Goal: Information Seeking & Learning: Learn about a topic

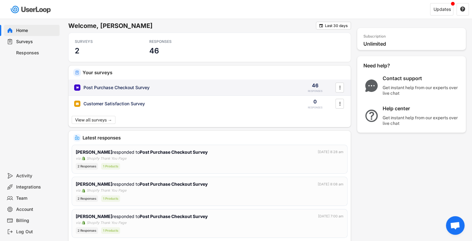
click at [148, 86] on div "Post Purchase Checkout Survey" at bounding box center [117, 87] width 66 height 6
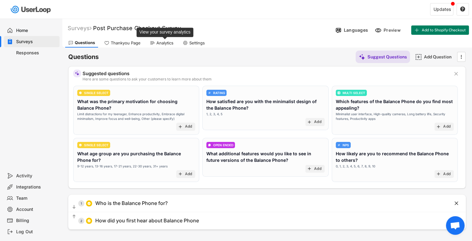
click at [157, 41] on div "Analytics" at bounding box center [165, 42] width 17 height 5
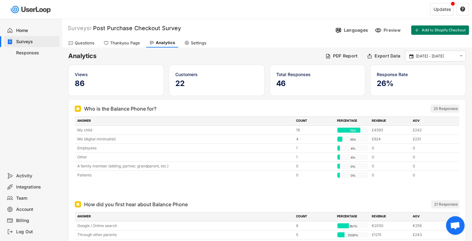
click at [395, 35] on div "Languages Preview Add to Shopify Checkout" at bounding box center [402, 30] width 139 height 13
click at [390, 30] on div "Preview" at bounding box center [393, 30] width 19 height 6
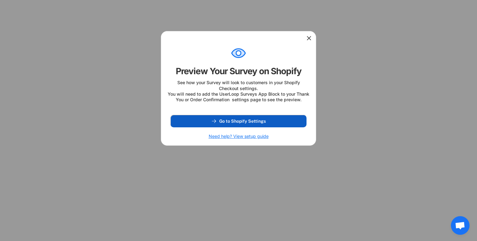
click at [260, 123] on button "Go to Shopify Settings" at bounding box center [239, 121] width 136 height 12
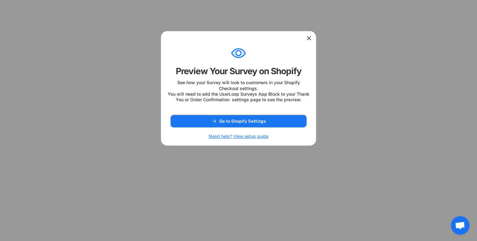
click at [313, 39] on div at bounding box center [238, 37] width 155 height 12
click at [312, 39] on icon at bounding box center [309, 38] width 6 height 6
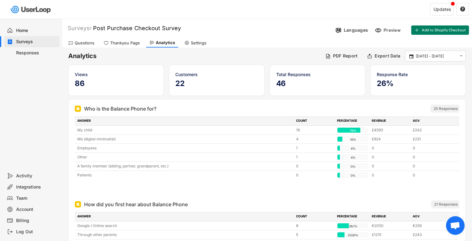
click at [357, 33] on div "Languages" at bounding box center [351, 29] width 37 height 9
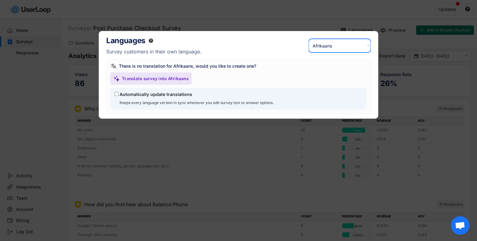
click at [330, 45] on select "Select a language... Afrikaans Akan Amharic Arabic Assamese Azerbaijani Belarus…" at bounding box center [340, 46] width 62 height 14
click at [309, 39] on select "Select a language... Afrikaans Akan Amharic Arabic Assamese Azerbaijani Belarus…" at bounding box center [340, 46] width 62 height 14
click at [170, 77] on div "Translate survey into Spanish" at bounding box center [153, 79] width 63 height 6
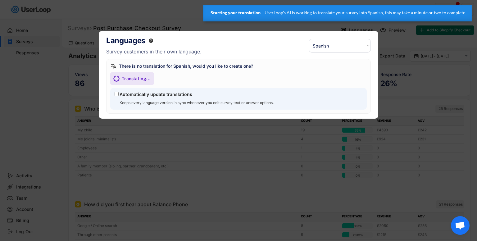
select select ""es""
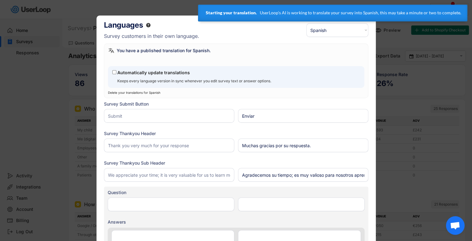
type input "Other"
type input "Otro"
type input "Me (digital minimalist)"
type input "Yo (minimalista digital)"
type input "Patients"
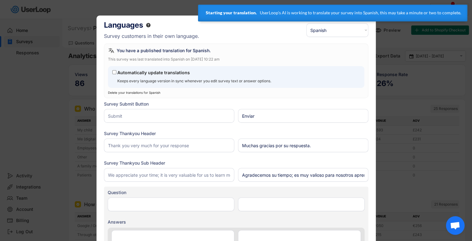
type input "Pacientes"
type input "Employees"
type input "Empleados"
type input "Other"
type input "Otro"
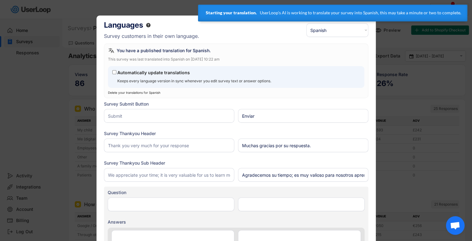
type input "Family association"
type input "Asociación familiar"
type input "Through other parents"
type input "A través de otros padres"
type input "School"
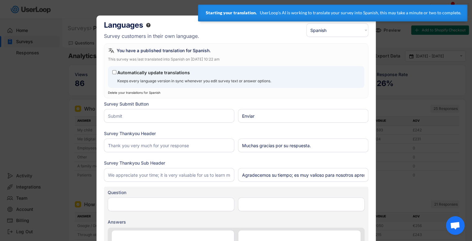
type input "Escuela"
type input "Psychological center"
type input "Centro psicológico"
type input "Friends or acquaintances"
type input "Amigos o conocidos"
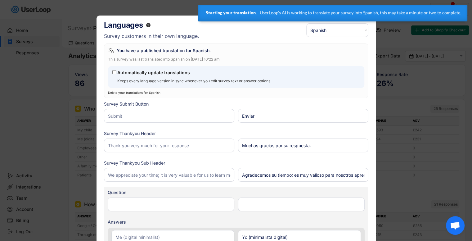
type input "My child"
type input "Mi hijo/a"
type input "A family member (sibling, partner, grandparent, etc.)"
type input "Un familiar (hermano, pareja, abuelo, etc.)"
type input "How did you first hear about Balance Phone"
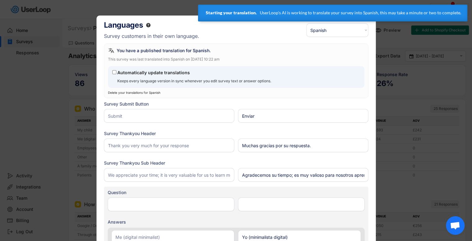
type input "¿Cómo te enteraste por primera vez de Balance Phone?"
type input "Social media"
type input "Redes sociales"
type input "Google / Online search"
type input "Google / Búsqueda en línea"
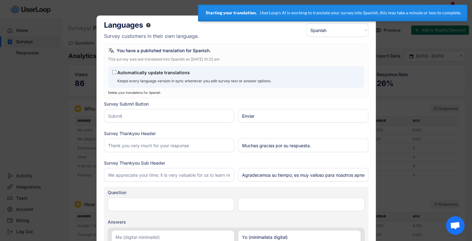
type input "Who is the Balance Phone for?"
type input "¿Para quién es el Balance Phone?"
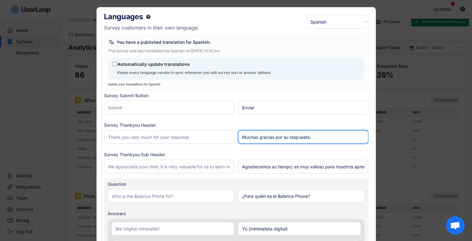
click at [286, 137] on input "input" at bounding box center [303, 137] width 130 height 14
click at [302, 136] on input "input" at bounding box center [303, 137] width 130 height 14
click at [324, 137] on input "input" at bounding box center [303, 137] width 130 height 14
type input "Muchas gracias por tu respuesta"
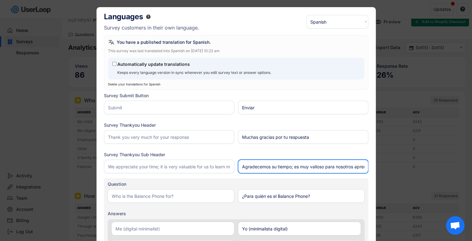
click at [273, 166] on input "input" at bounding box center [303, 167] width 130 height 14
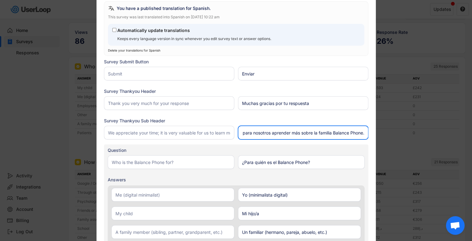
scroll to position [58, 0]
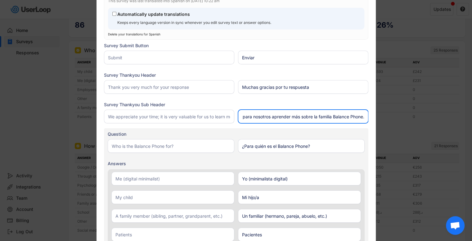
type input "Agradecemos tu tiempo; es muy valioso para nosotros aprender más sobre la famil…"
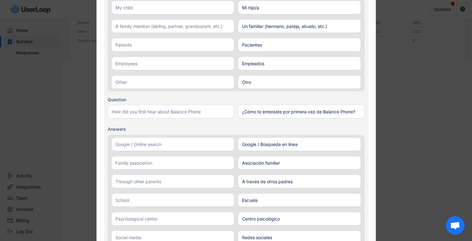
scroll to position [249, 0]
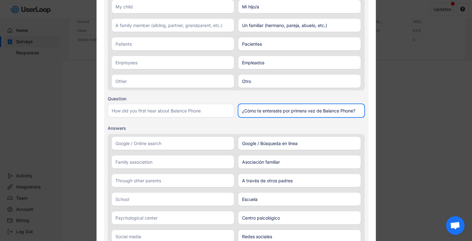
click at [285, 111] on input "input" at bounding box center [301, 111] width 127 height 14
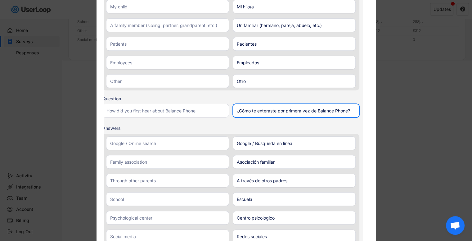
scroll to position [249, 0]
drag, startPoint x: 277, startPoint y: 111, endPoint x: 252, endPoint y: 110, distance: 24.5
click at [252, 110] on input "input" at bounding box center [296, 111] width 127 height 14
type input "¿Cómo conociste por primera vez de Balance Phone?"
click at [229, 127] on div "Question Answers" at bounding box center [231, 189] width 265 height 193
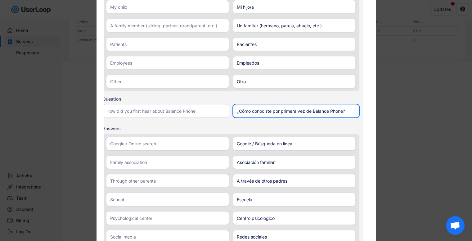
click at [256, 111] on input "input" at bounding box center [296, 111] width 127 height 14
click at [233, 121] on div at bounding box center [230, 113] width 257 height 19
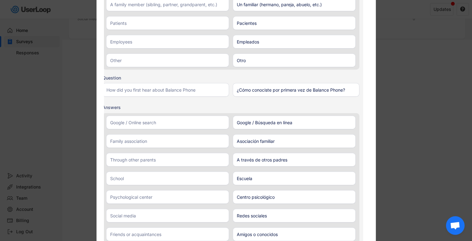
scroll to position [271, 0]
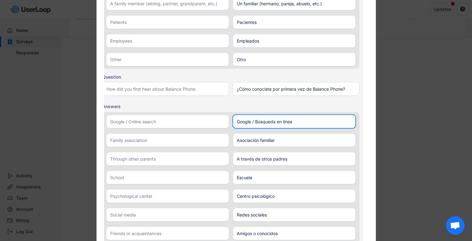
drag, startPoint x: 256, startPoint y: 121, endPoint x: 302, endPoint y: 122, distance: 46.0
click at [302, 122] on input "input" at bounding box center [294, 122] width 123 height 14
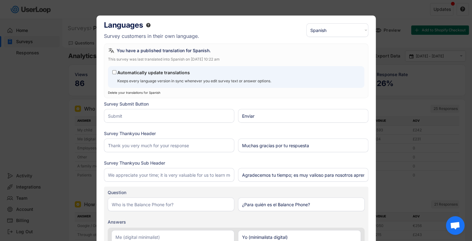
scroll to position [0, 5]
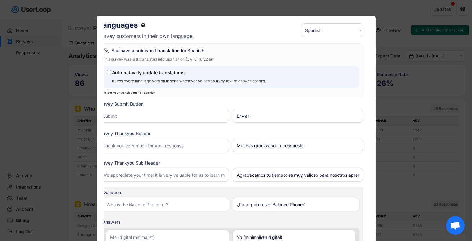
type input "Google / Búsqueda online"
click at [397, 61] on div at bounding box center [236, 120] width 472 height 241
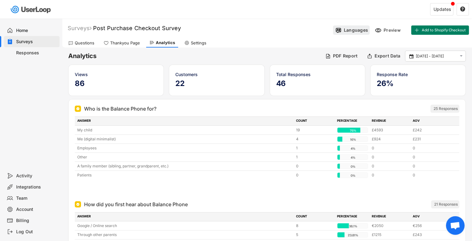
click at [362, 29] on div "Languages" at bounding box center [356, 30] width 24 height 6
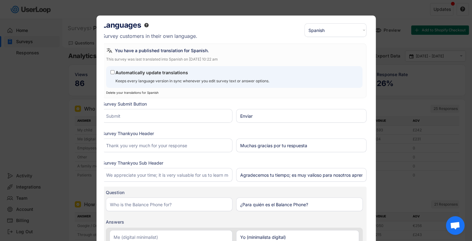
scroll to position [0, 2]
click at [352, 26] on select "Select a language... Spanish Afrikaans Akan Amharic Arabic Assamese Azerbaijani…" at bounding box center [336, 30] width 62 height 14
click at [342, 28] on select "Select a language... Spanish Afrikaans Akan Amharic Arabic Assamese Azerbaijani…" at bounding box center [336, 30] width 62 height 14
click at [389, 41] on div at bounding box center [236, 120] width 472 height 241
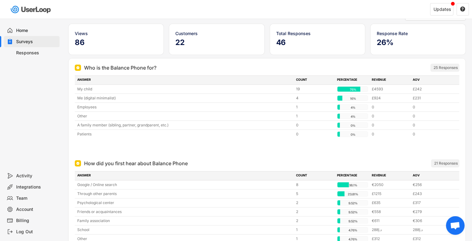
scroll to position [0, 0]
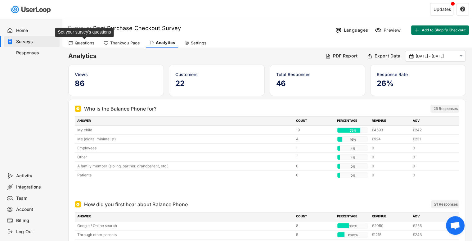
click at [88, 43] on div "Questions" at bounding box center [85, 42] width 20 height 5
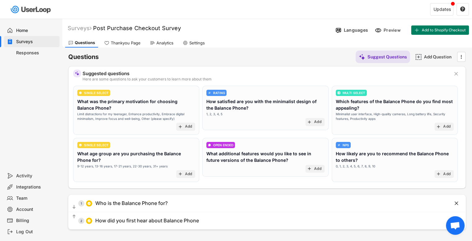
scroll to position [45, 0]
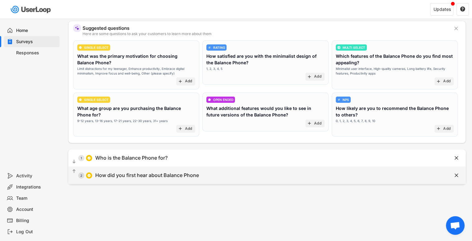
click at [144, 172] on div "How did you first hear about Balance Phone" at bounding box center [147, 175] width 104 height 7
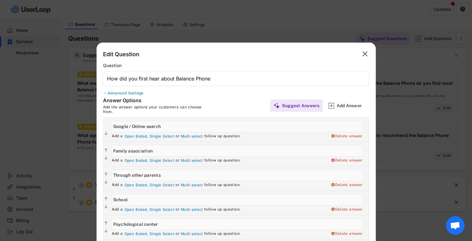
scroll to position [0, 0]
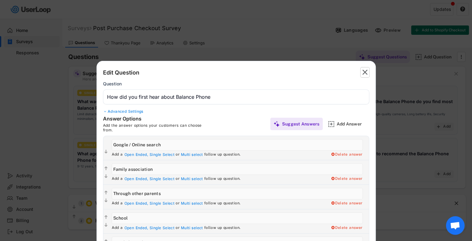
click at [365, 71] on text "" at bounding box center [365, 72] width 5 height 9
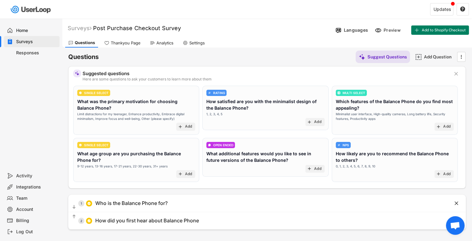
click at [151, 40] on div "Analytics" at bounding box center [162, 42] width 30 height 9
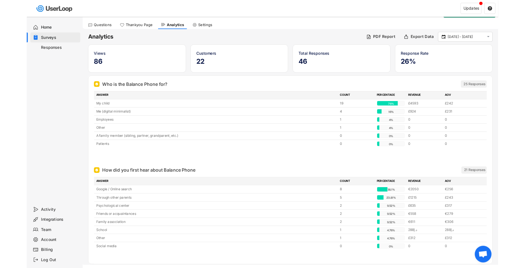
scroll to position [16, 0]
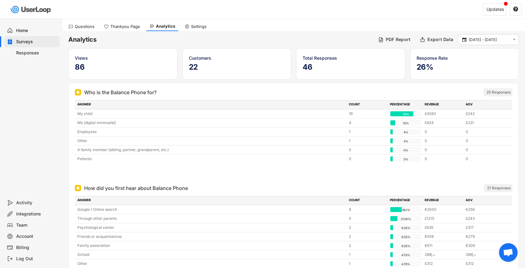
click at [204, 68] on h5 "22" at bounding box center [237, 66] width 96 height 9
click at [221, 82] on div "Analytics PDF Report Export Data  [DATE] - [DATE]  Views 86 Customers 22 Tota…" at bounding box center [293, 162] width 463 height 262
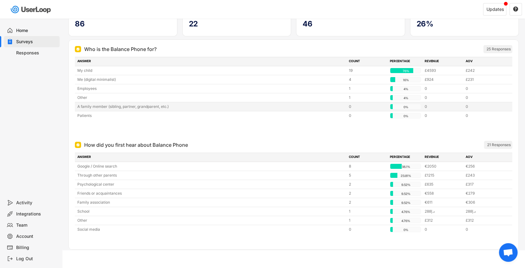
scroll to position [0, 0]
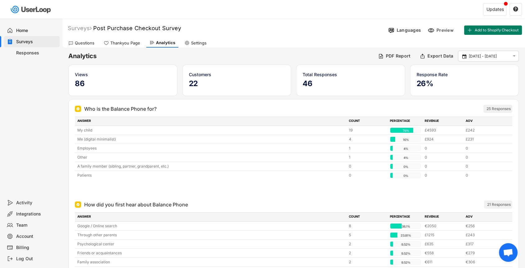
click at [91, 42] on div "Questions" at bounding box center [85, 42] width 20 height 5
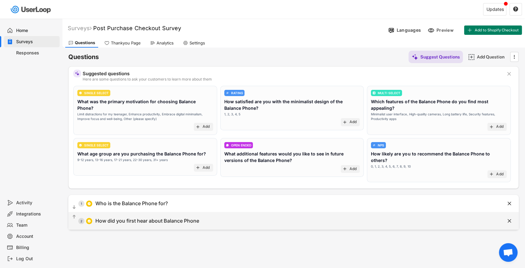
click at [206, 200] on div "  1 Who is the Balance Phone for?" at bounding box center [277, 203] width 419 height 14
type input "Me (digital minimalist)"
type input "My child"
type input "A family member (sibling, partner, grandparent, etc.)"
type input "Patients"
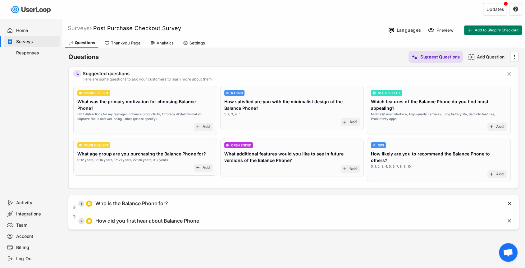
type input "Employees"
type input "Other"
type input "Who is the Balance Phone for?"
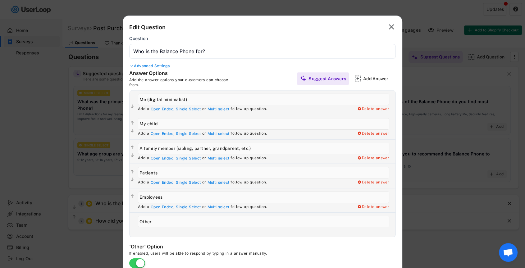
click at [391, 23] on text "" at bounding box center [391, 26] width 5 height 9
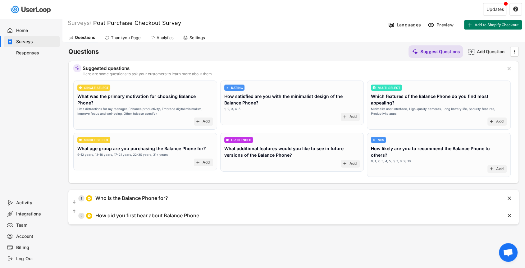
scroll to position [6, 0]
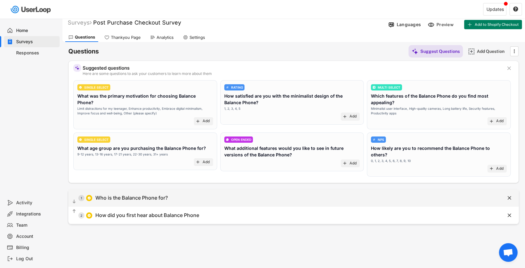
click at [148, 194] on div "Who is the Balance Phone for?" at bounding box center [131, 197] width 72 height 7
type input "Who is the Balance Phone for?"
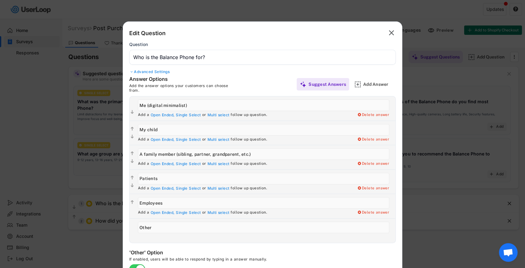
scroll to position [0, 0]
click at [394, 35] on icon "" at bounding box center [391, 33] width 9 height 10
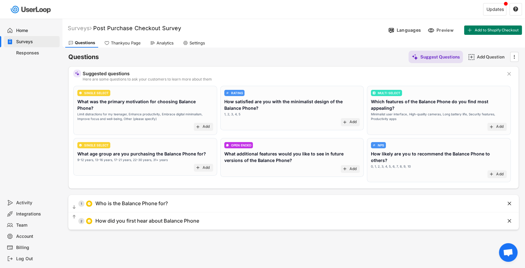
click at [159, 40] on div "Analytics" at bounding box center [165, 42] width 17 height 5
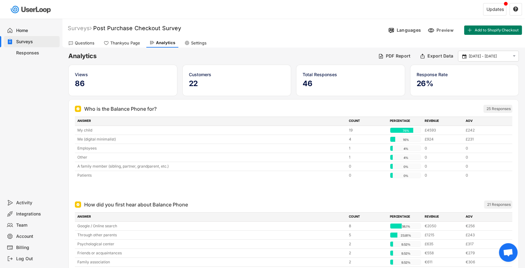
click at [197, 28] on div "Surveys Post Purchase Checkout Survey" at bounding box center [224, 28] width 324 height 7
click at [433, 119] on div "REVENUE" at bounding box center [443, 121] width 37 height 6
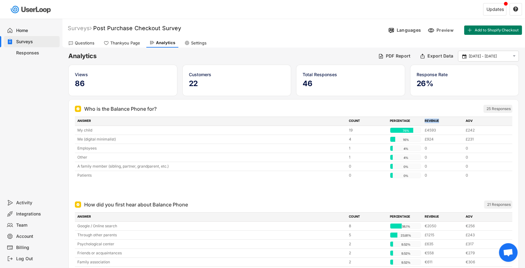
click at [433, 119] on div "REVENUE" at bounding box center [443, 121] width 37 height 6
click at [416, 106] on div "Who is the Balance Phone for?" at bounding box center [259, 108] width 369 height 7
click at [395, 120] on div "PERCENTAGE" at bounding box center [405, 121] width 31 height 6
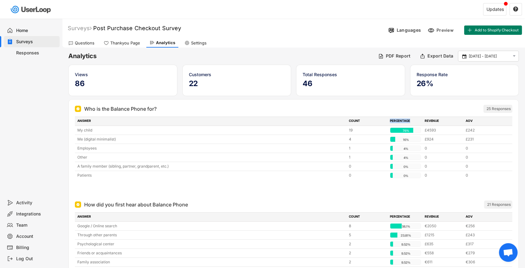
click at [395, 120] on div "PERCENTAGE" at bounding box center [405, 121] width 31 height 6
click at [361, 120] on div "COUNT" at bounding box center [367, 121] width 37 height 6
click at [338, 120] on div "ANSWER" at bounding box center [211, 121] width 268 height 6
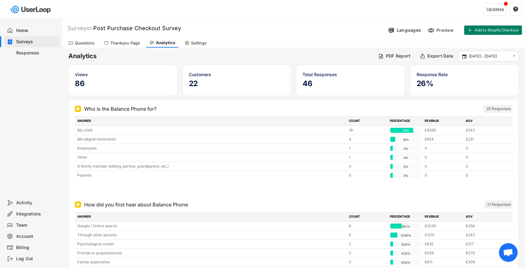
click at [129, 45] on div "Thankyou Page" at bounding box center [125, 42] width 30 height 5
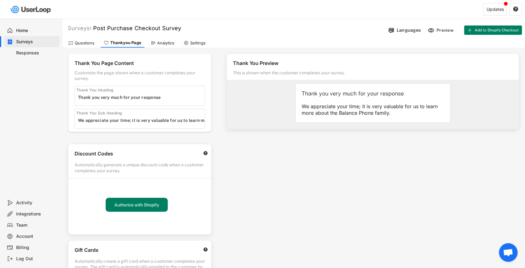
click at [199, 38] on div "Settings" at bounding box center [194, 42] width 28 height 9
select select ""weekly""
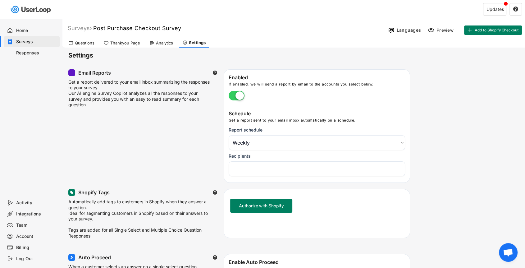
select select "1348695171700984260__LOOKUP__1757407062409x300308951475441540"
click at [26, 40] on div "Surveys" at bounding box center [36, 42] width 41 height 6
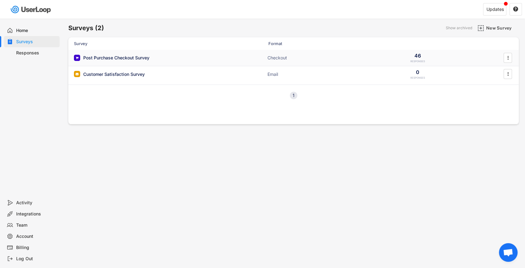
click at [110, 55] on div "Post Purchase Checkout Survey" at bounding box center [116, 58] width 66 height 6
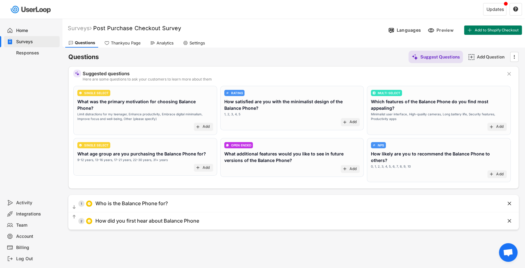
click at [120, 45] on div "Thankyou Page" at bounding box center [126, 42] width 30 height 5
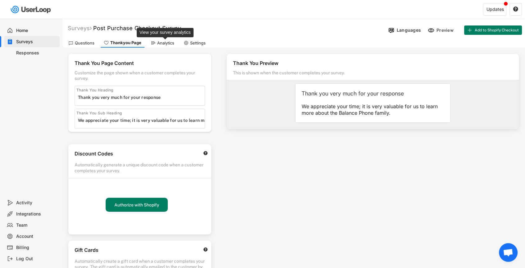
click at [165, 42] on div "Analytics" at bounding box center [165, 42] width 17 height 5
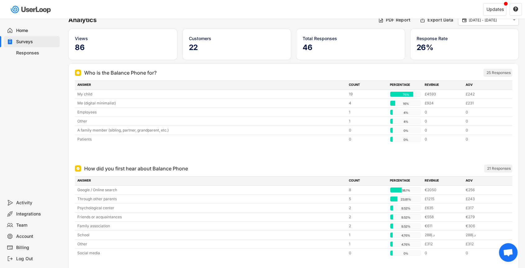
scroll to position [36, 0]
